Goal: Task Accomplishment & Management: Manage account settings

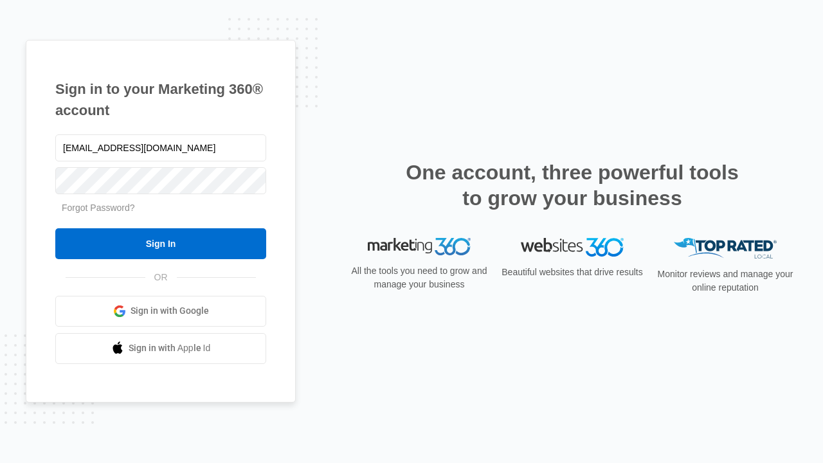
type input "[EMAIL_ADDRESS][DOMAIN_NAME]"
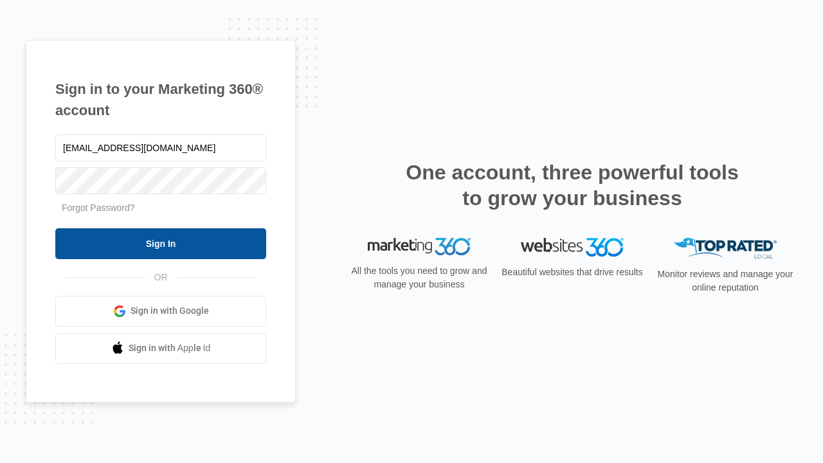
click at [161, 243] on input "Sign In" at bounding box center [160, 243] width 211 height 31
